Goal: Transaction & Acquisition: Purchase product/service

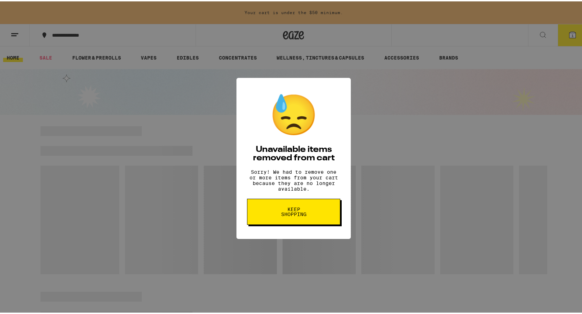
click at [289, 215] on span "Keep Shopping" at bounding box center [294, 210] width 36 height 10
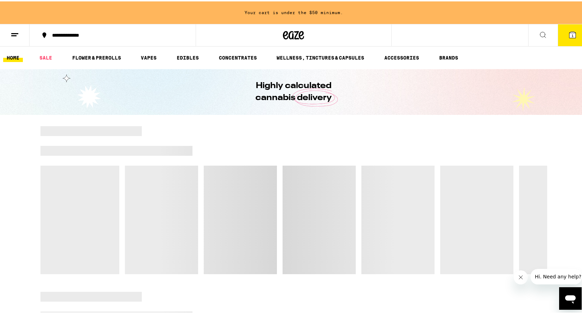
click at [569, 30] on icon at bounding box center [572, 33] width 6 height 6
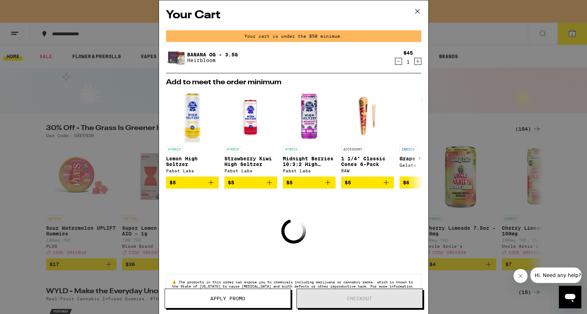
click at [418, 11] on icon at bounding box center [417, 11] width 11 height 11
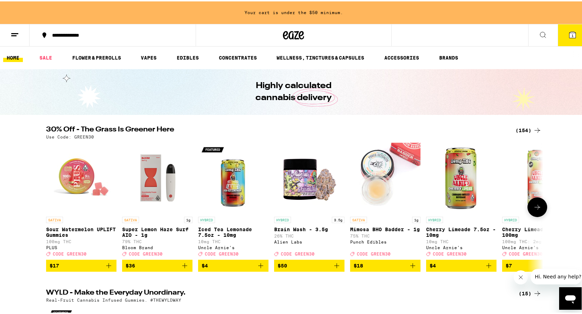
click at [106, 267] on icon "Add to bag" at bounding box center [109, 264] width 8 height 8
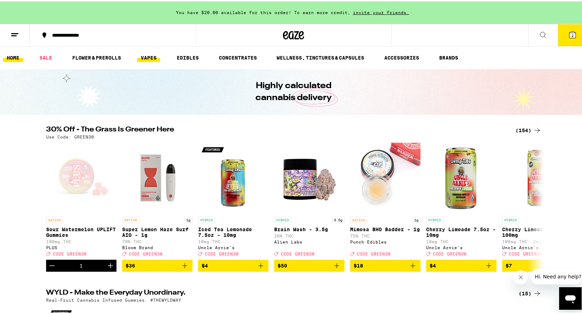
click at [157, 57] on link "VAPES" at bounding box center [148, 56] width 23 height 8
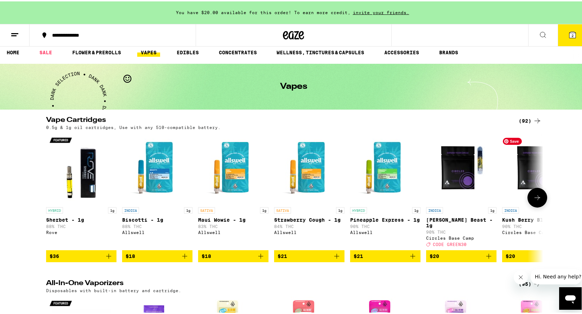
scroll to position [33, 0]
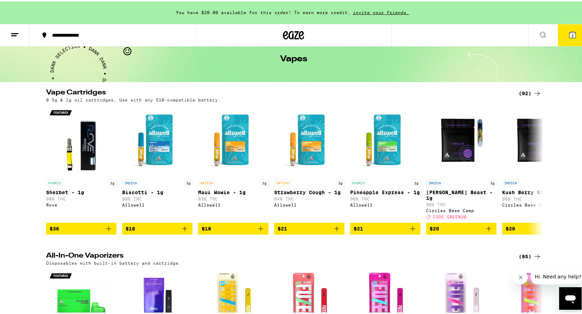
click at [525, 251] on div "(95)" at bounding box center [530, 255] width 23 height 8
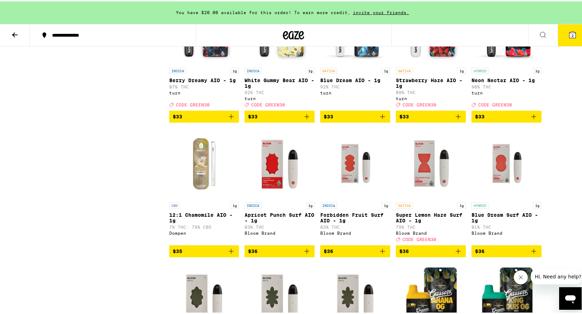
scroll to position [1677, 0]
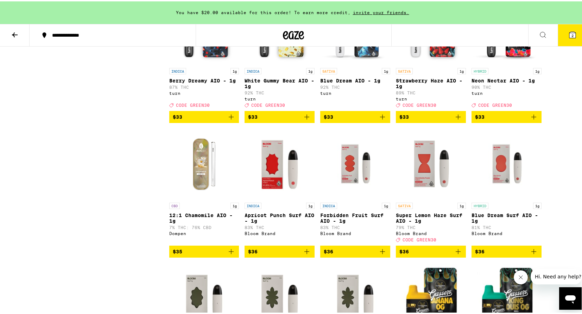
click at [454, 120] on icon "Add to bag" at bounding box center [458, 115] width 8 height 8
click at [569, 32] on icon at bounding box center [572, 33] width 6 height 6
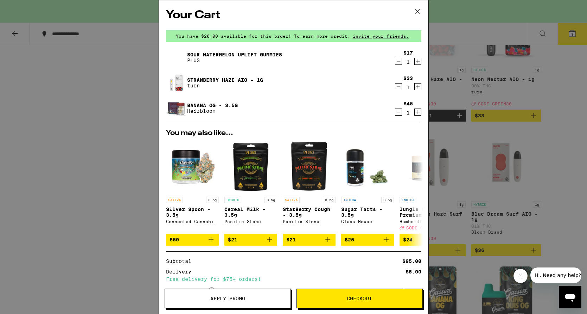
click at [266, 296] on span "Apply Promo" at bounding box center [228, 298] width 126 height 5
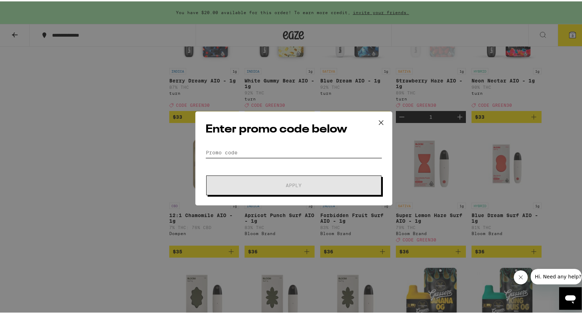
click at [229, 151] on input "Promo Code" at bounding box center [293, 151] width 177 height 11
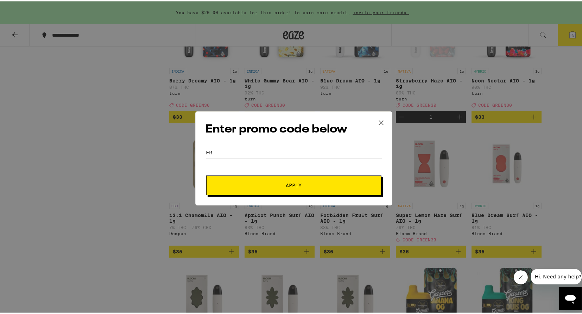
type input "f"
type input "green30"
click at [238, 186] on button "Apply" at bounding box center [293, 184] width 175 height 20
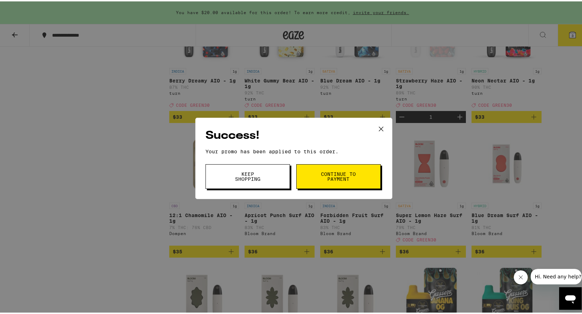
click at [333, 174] on span "Continue to payment" at bounding box center [339, 175] width 36 height 10
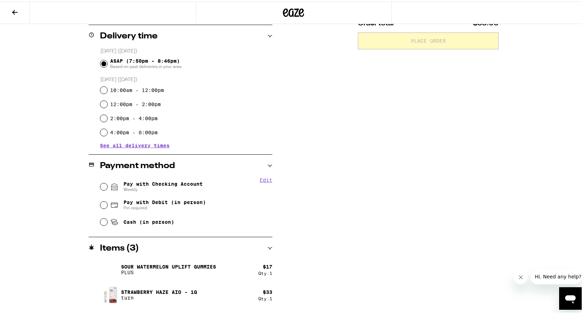
scroll to position [189, 0]
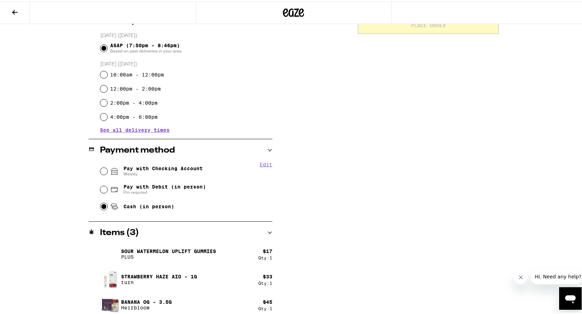
click at [100, 208] on input "Cash (in person)" at bounding box center [103, 204] width 7 height 7
radio input "true"
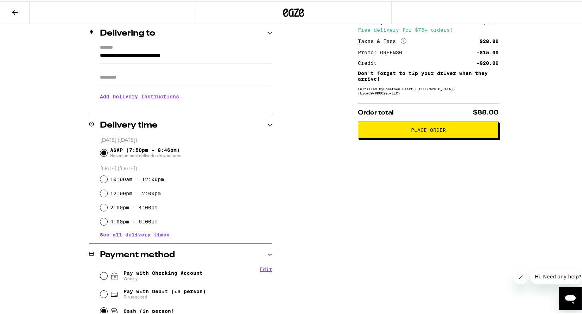
scroll to position [0, 0]
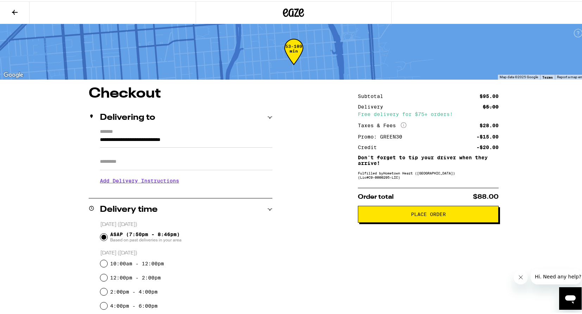
click at [113, 169] on input "Apt/Suite" at bounding box center [186, 160] width 172 height 17
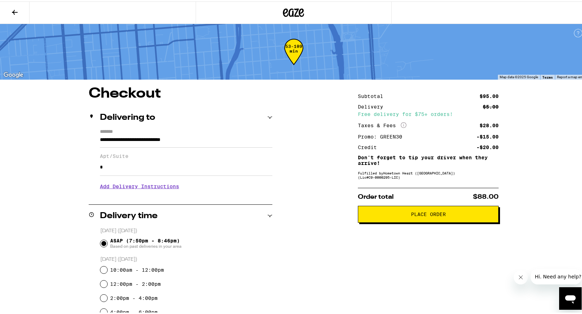
type input "*"
click at [298, 204] on div "**********" at bounding box center [293, 299] width 507 height 429
click at [379, 215] on span "Place Order" at bounding box center [428, 212] width 129 height 5
